Goal: Ask a question

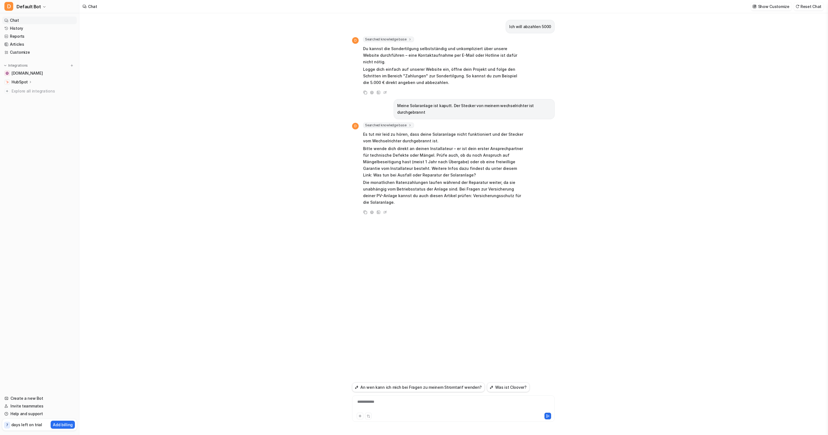
click at [390, 401] on div "**********" at bounding box center [453, 405] width 200 height 13
drag, startPoint x: 512, startPoint y: 28, endPoint x: 568, endPoint y: 34, distance: 56.3
click at [568, 34] on div "Ich will abzahlen 5000 D Searched knowledge base search_queries : [ "Sondertilg…" at bounding box center [453, 224] width 748 height 422
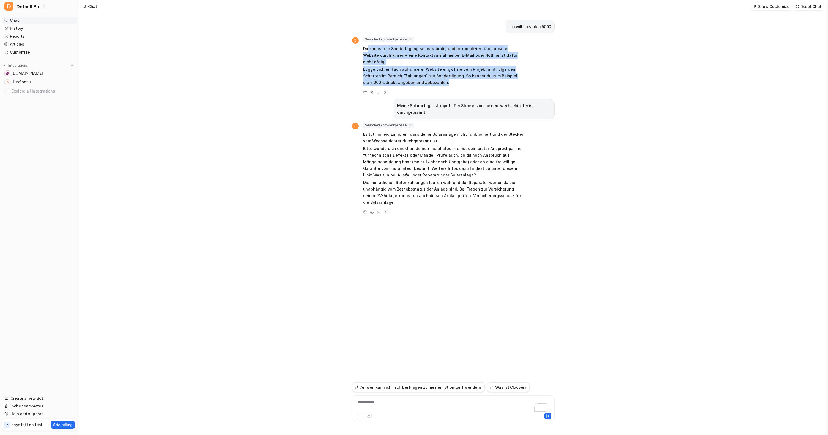
drag, startPoint x: 422, startPoint y: 73, endPoint x: 367, endPoint y: 46, distance: 61.2
click at [367, 47] on span "Du kannst die Sondertilgung selbstständig und unkompliziert über unsere Website…" at bounding box center [443, 65] width 161 height 43
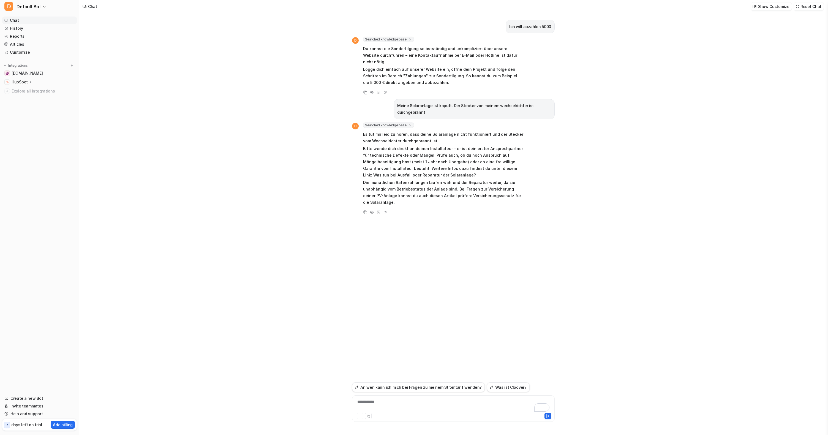
click at [310, 86] on div "Ich will abzahlen 5000 D Searched knowledge base search_queries : [ "Sondertilg…" at bounding box center [453, 224] width 748 height 422
click at [107, 208] on div "Ich will abzahlen 5000 D Searched knowledge base search_queries : [ "Sondertilg…" at bounding box center [453, 224] width 748 height 422
click at [296, 200] on div "Ich will abzahlen 5000 D Searched knowledge base search_queries : [ "Sondertilg…" at bounding box center [453, 224] width 748 height 422
click at [368, 153] on p "Bitte wende dich direkt an deinen Installateur – er ist dein erster Ansprechpar…" at bounding box center [443, 161] width 161 height 33
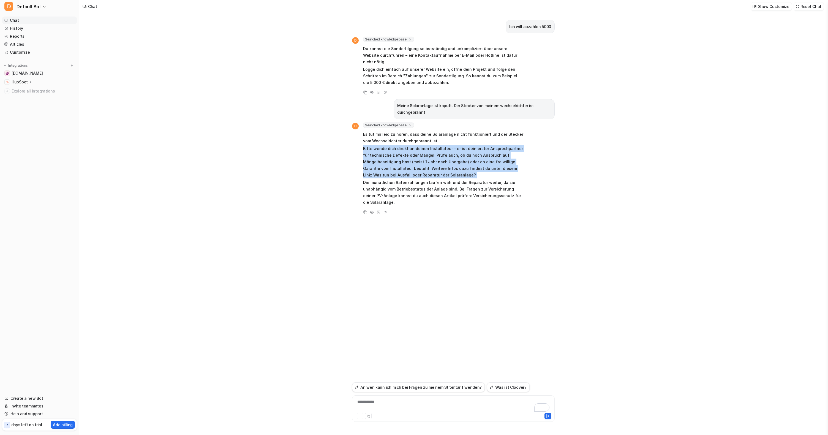
click at [368, 153] on p "Bitte wende dich direkt an deinen Installateur – er ist dein erster Ansprechpar…" at bounding box center [443, 161] width 161 height 33
click at [320, 159] on div "Ich will abzahlen 5000 D Searched knowledge base search_queries : [ "Sondertilg…" at bounding box center [453, 224] width 748 height 422
